Goal: Transaction & Acquisition: Purchase product/service

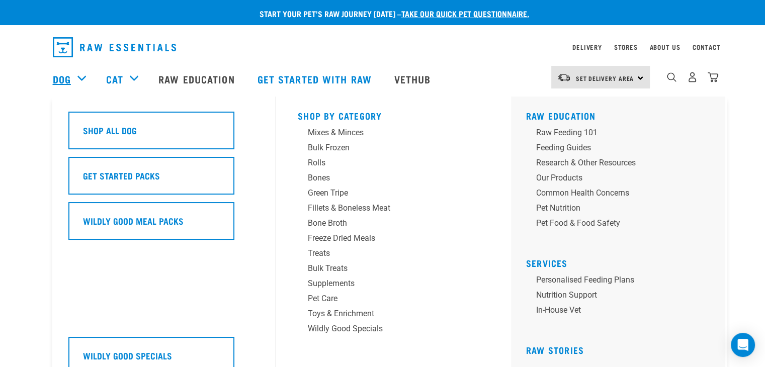
click at [57, 75] on link "Dog" at bounding box center [62, 78] width 18 height 15
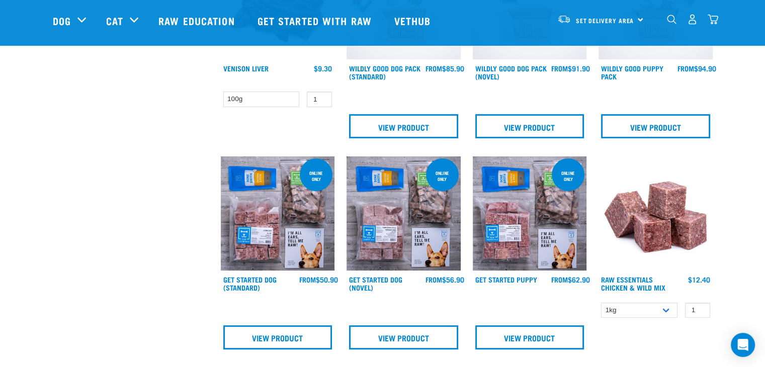
scroll to position [402, 0]
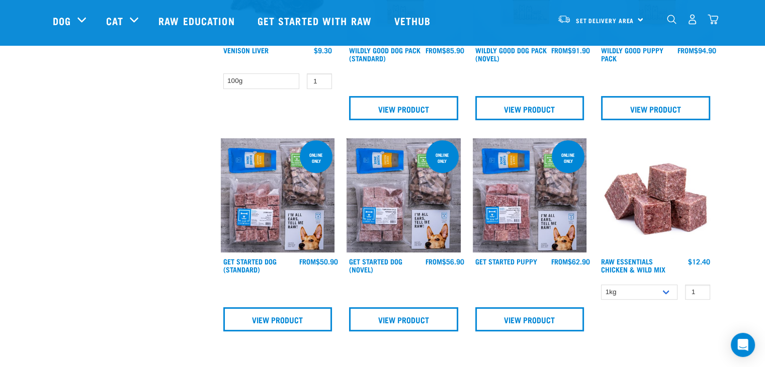
click at [526, 195] on img at bounding box center [530, 195] width 114 height 114
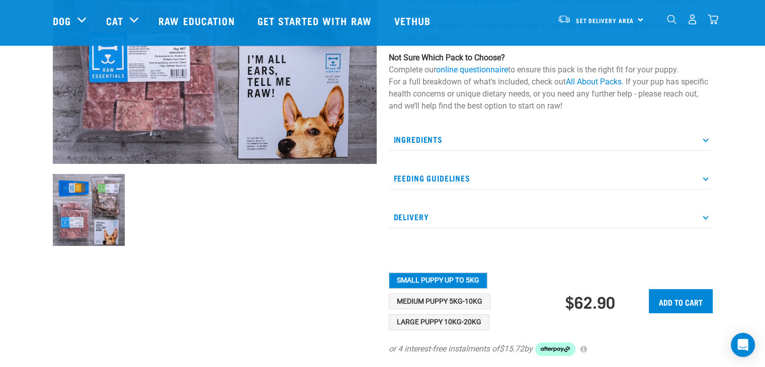
scroll to position [251, 0]
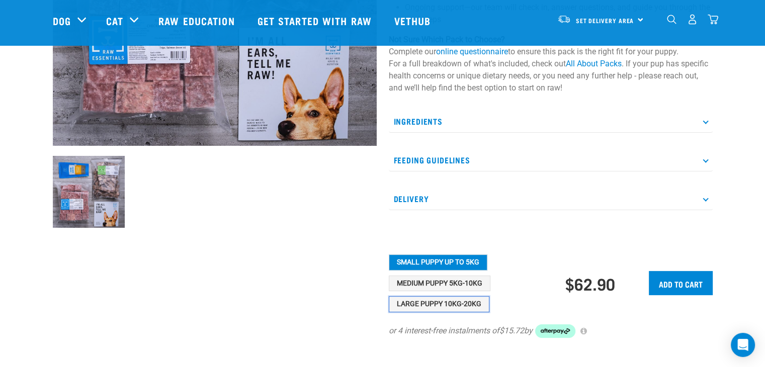
click at [461, 312] on button "Large Puppy 10kg-20kg" at bounding box center [439, 304] width 101 height 16
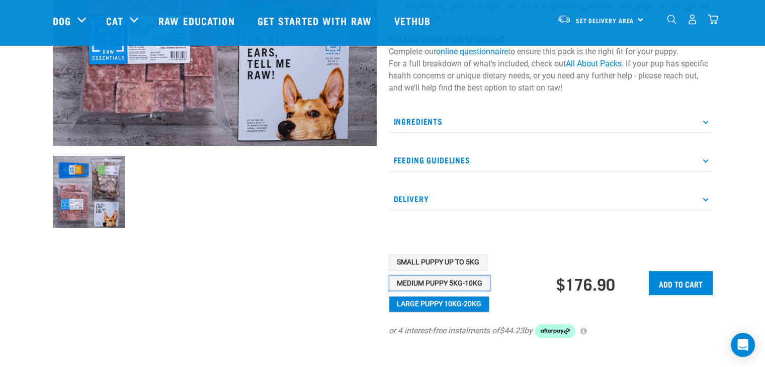
click at [438, 292] on button "Medium Puppy 5kg-10kg" at bounding box center [440, 284] width 102 height 16
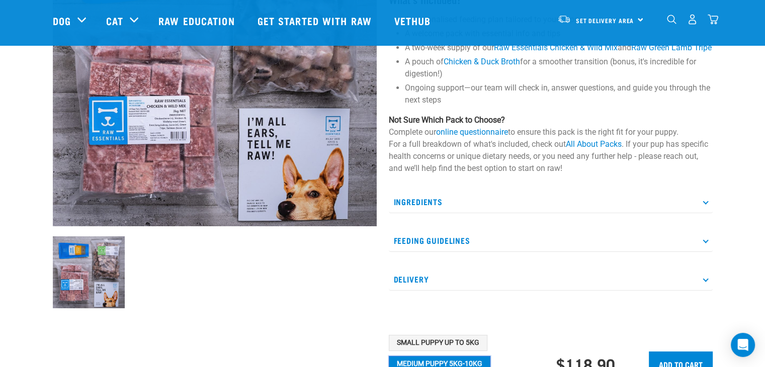
scroll to position [0, 0]
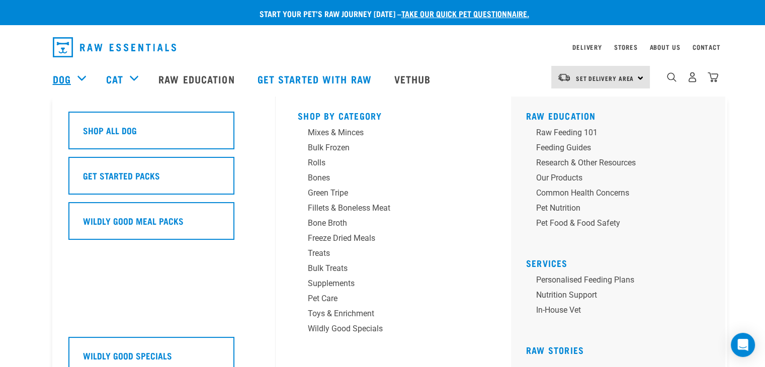
click at [62, 79] on link "Dog" at bounding box center [62, 78] width 18 height 15
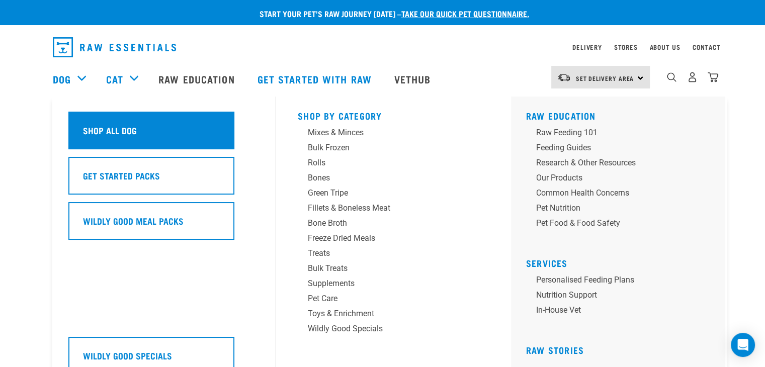
click at [102, 127] on h5 "Shop All Dog" at bounding box center [110, 130] width 54 height 13
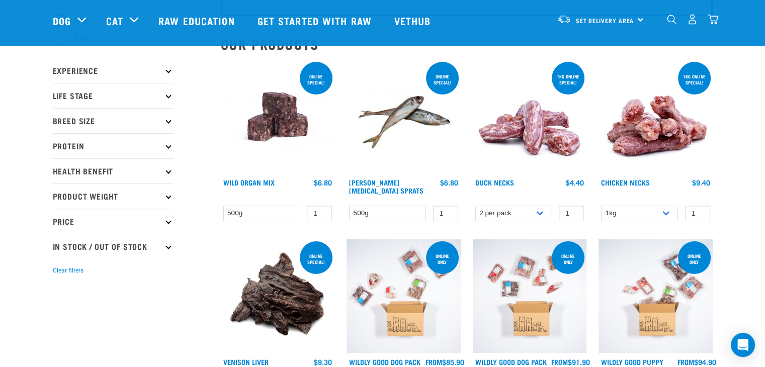
scroll to position [101, 0]
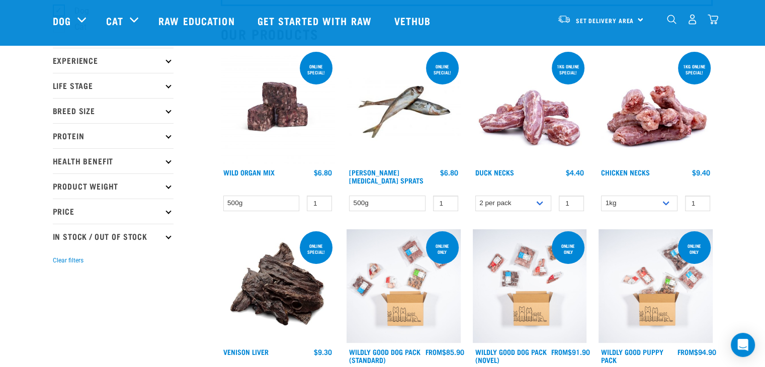
click at [101, 87] on p "Life Stage" at bounding box center [113, 85] width 121 height 25
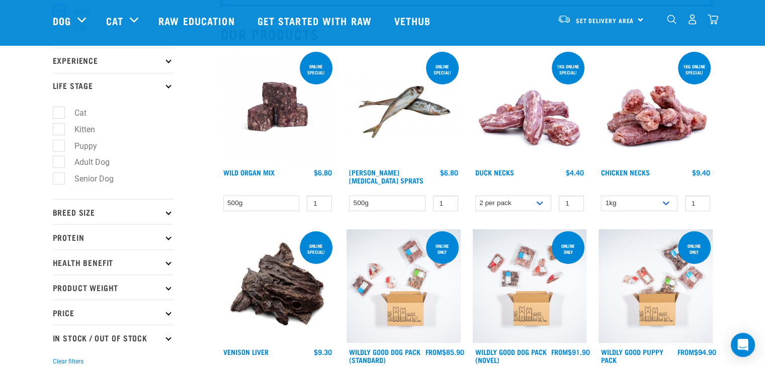
click at [58, 146] on label "Puppy" at bounding box center [79, 146] width 43 height 13
click at [55, 146] on input "Puppy" at bounding box center [56, 144] width 7 height 7
checkbox input "true"
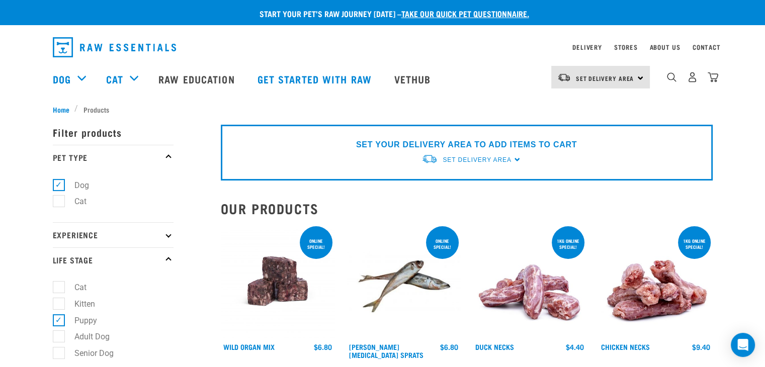
scroll to position [101, 0]
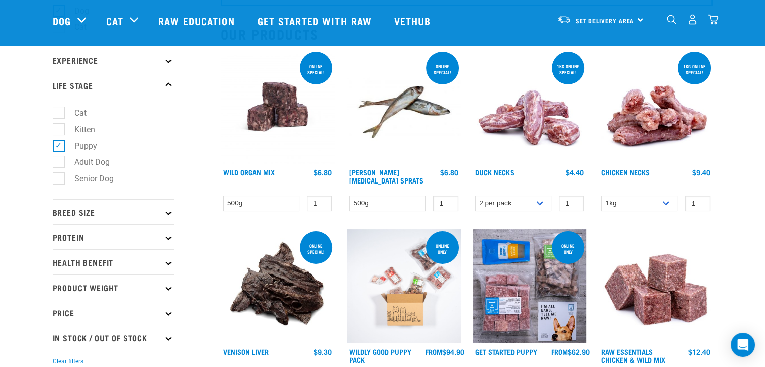
click at [115, 211] on p "Breed Size" at bounding box center [113, 211] width 121 height 25
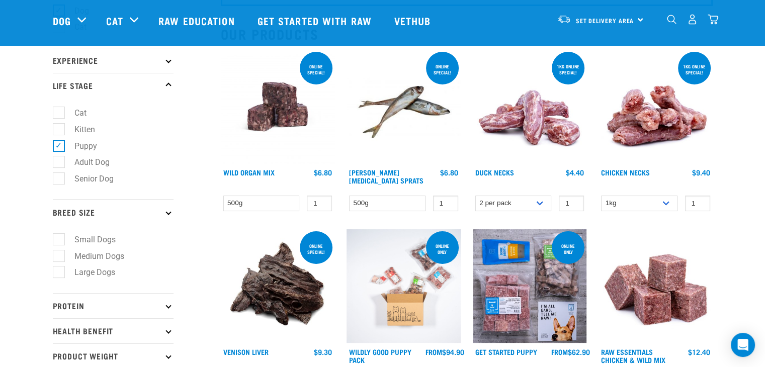
click at [60, 252] on label "Medium Dogs" at bounding box center [93, 256] width 70 height 13
click at [59, 252] on input "Medium Dogs" at bounding box center [56, 254] width 7 height 7
checkbox input "true"
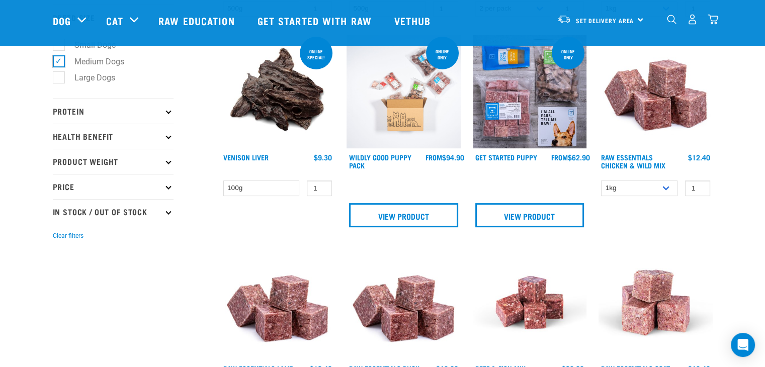
scroll to position [302, 0]
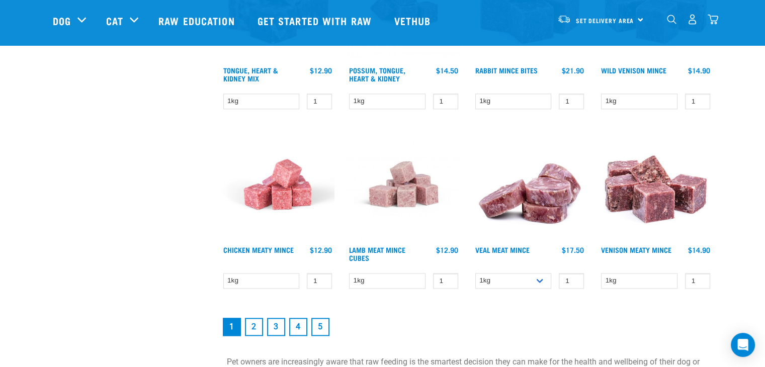
scroll to position [1394, 0]
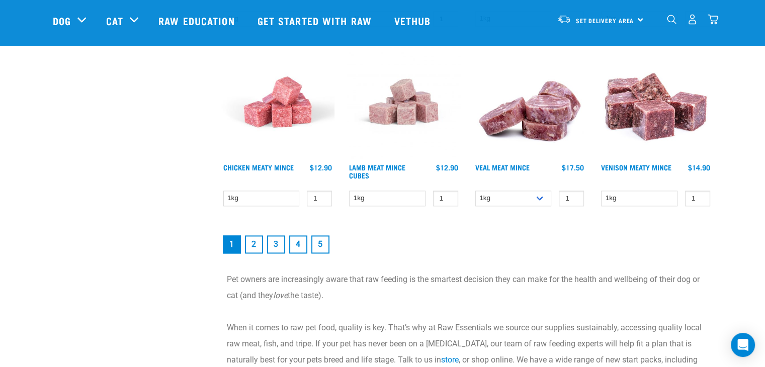
click at [249, 240] on link "2" at bounding box center [254, 244] width 18 height 18
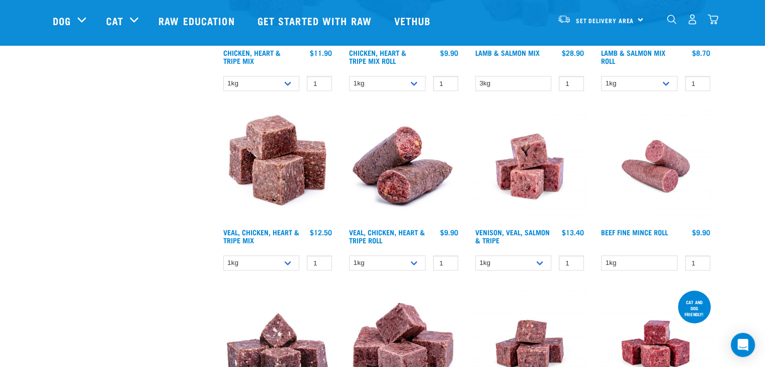
scroll to position [645, 0]
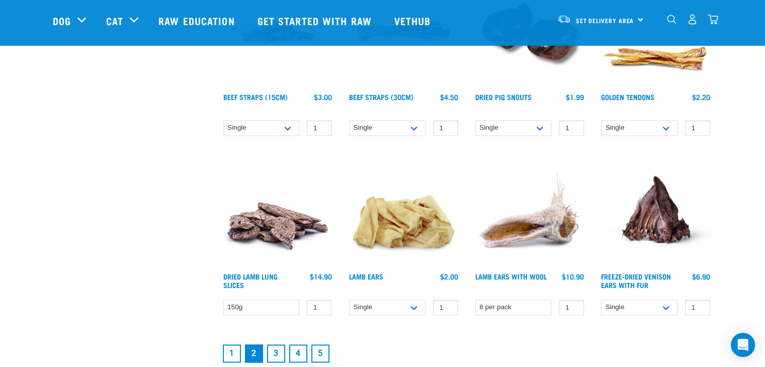
scroll to position [1307, 0]
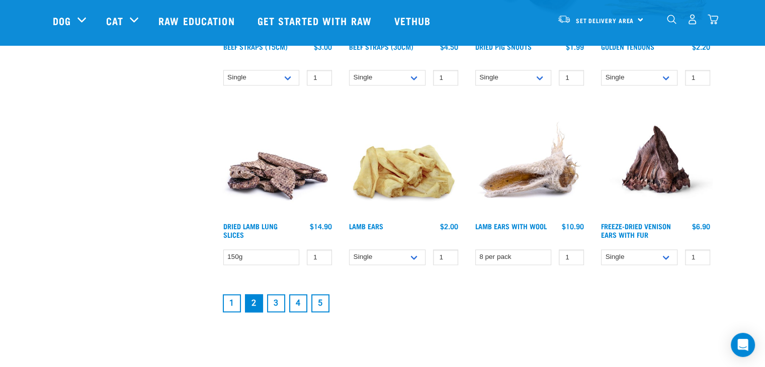
click at [278, 302] on link "3" at bounding box center [276, 303] width 18 height 18
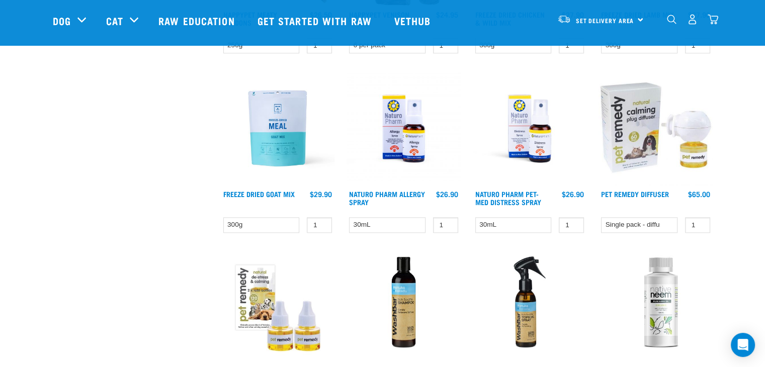
scroll to position [1307, 0]
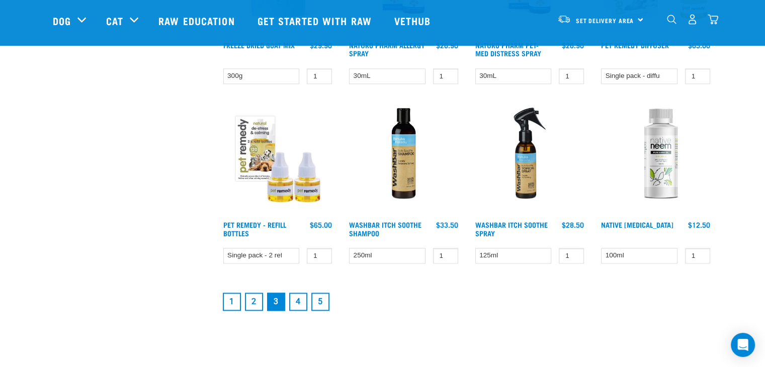
click at [296, 298] on link "4" at bounding box center [298, 302] width 18 height 18
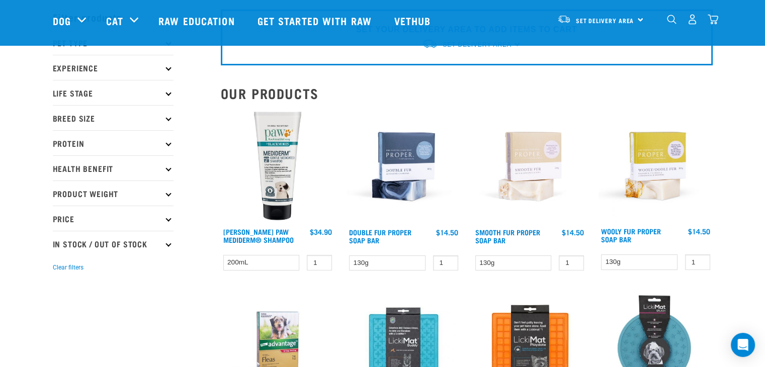
scroll to position [50, 0]
